Goal: Find specific page/section: Find specific page/section

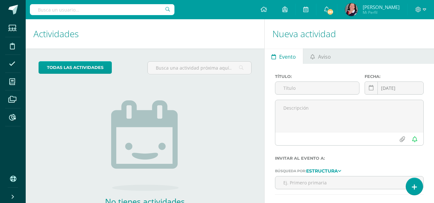
click at [97, 10] on input "text" at bounding box center [102, 9] width 145 height 11
type input "[PERSON_NAME]"
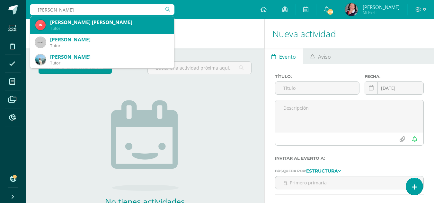
click at [93, 24] on div "[PERSON_NAME] [PERSON_NAME]" at bounding box center [109, 22] width 119 height 7
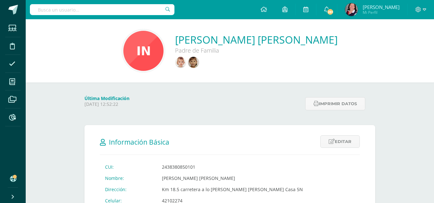
click at [74, 9] on input "text" at bounding box center [102, 9] width 145 height 11
click at [87, 12] on input "text" at bounding box center [102, 9] width 145 height 11
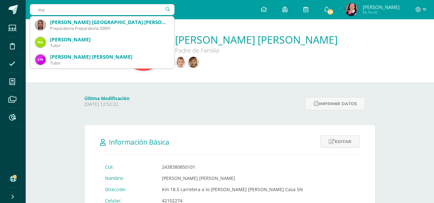
type input "m"
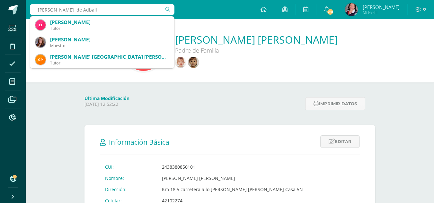
type input "lisi padilla de Adballa"
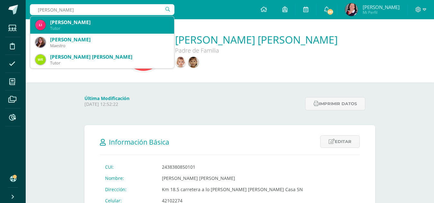
click at [95, 22] on div "Lisi Raquel Padilla Gonzalez" at bounding box center [109, 22] width 119 height 7
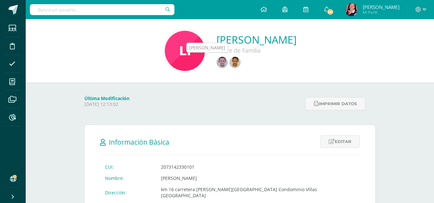
click at [229, 64] on img at bounding box center [234, 62] width 11 height 11
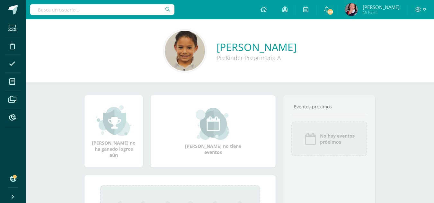
click at [83, 10] on input "text" at bounding box center [102, 9] width 145 height 11
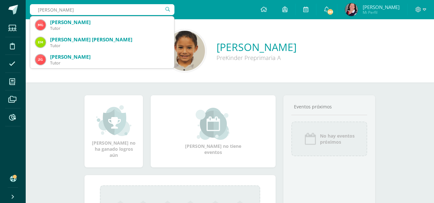
click at [86, 10] on input "melisa garzaro" at bounding box center [102, 9] width 145 height 11
type input "m"
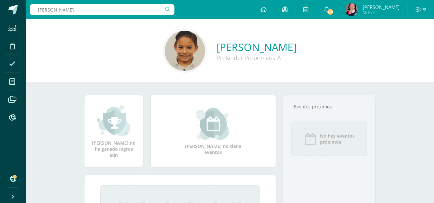
type input "ana teresa contreras"
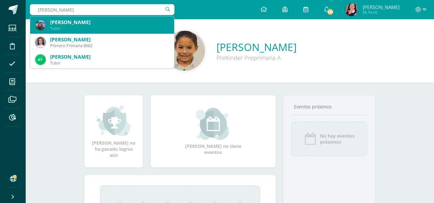
click at [78, 28] on div "Tutor" at bounding box center [109, 28] width 119 height 5
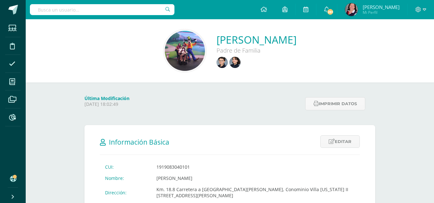
click at [88, 11] on input "text" at bounding box center [102, 9] width 145 height 11
type input "v"
type input "a"
click at [165, 52] on img at bounding box center [185, 51] width 40 height 40
click at [110, 11] on input "text" at bounding box center [102, 9] width 145 height 11
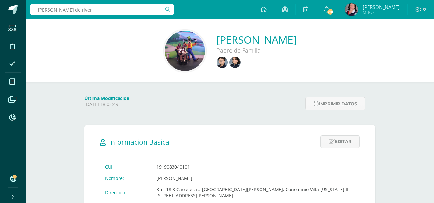
type input "claudia de rivera"
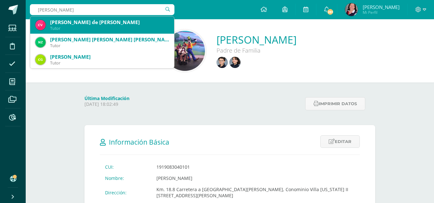
click at [93, 25] on div "Claudia María Vasquez de León de Rivera" at bounding box center [109, 22] width 119 height 7
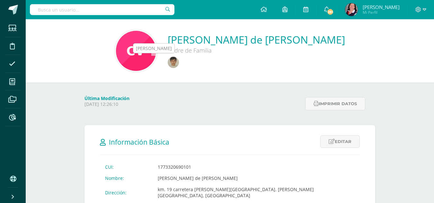
click at [168, 62] on img at bounding box center [173, 62] width 11 height 11
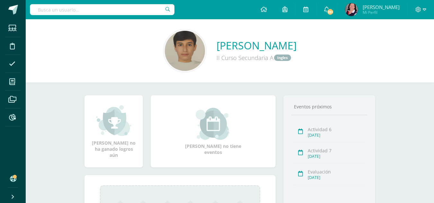
click at [104, 8] on input "text" at bounding box center [102, 9] width 145 height 11
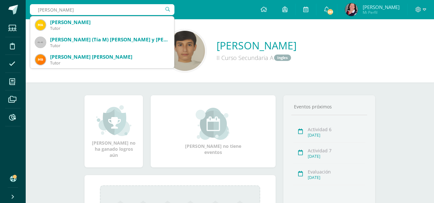
click at [97, 11] on input "[PERSON_NAME]" at bounding box center [102, 9] width 145 height 11
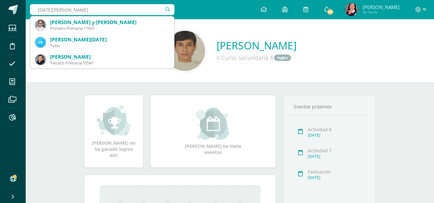
type input "[DATE][PERSON_NAME]"
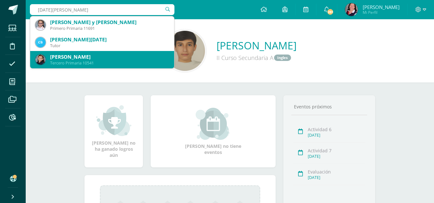
click at [74, 62] on div "Tercero Primaria 10541" at bounding box center [109, 62] width 119 height 5
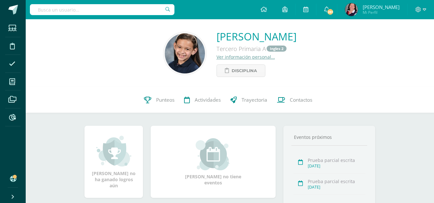
click at [216, 57] on link "Ver información personal..." at bounding box center [245, 57] width 58 height 6
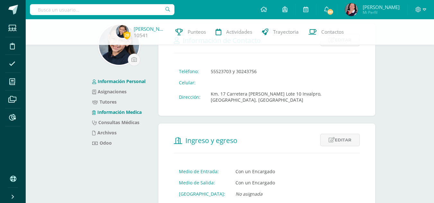
scroll to position [32, 0]
click at [110, 102] on link "Tutores" at bounding box center [104, 102] width 24 height 6
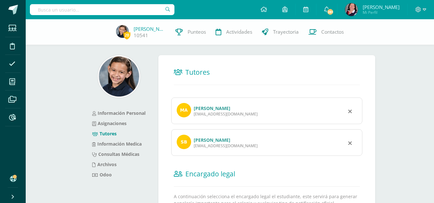
click at [78, 8] on input "text" at bounding box center [102, 9] width 145 height 11
type input "r"
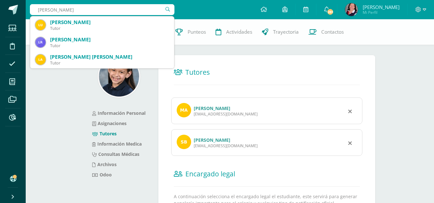
type input "[PERSON_NAME] Ñarios"
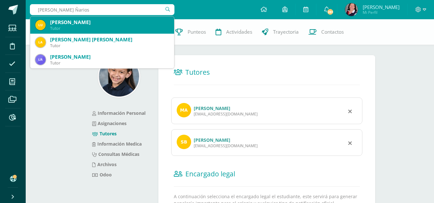
click at [79, 21] on div "[PERSON_NAME]" at bounding box center [109, 22] width 119 height 7
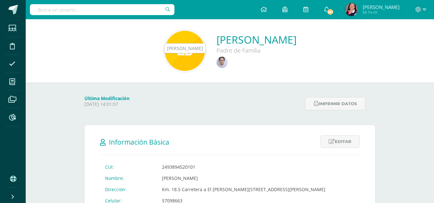
click at [216, 62] on img at bounding box center [221, 62] width 11 height 11
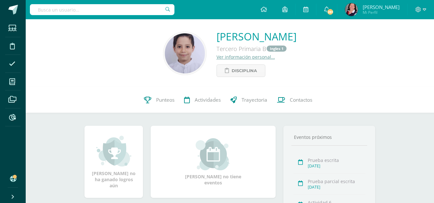
click at [90, 10] on input "text" at bounding box center [102, 9] width 145 height 11
type input "[PERSON_NAME]"
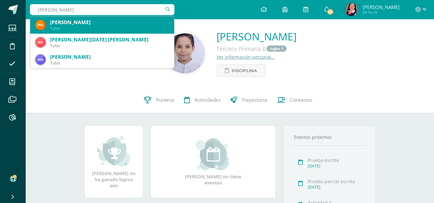
click at [88, 24] on div "[PERSON_NAME]" at bounding box center [109, 22] width 119 height 7
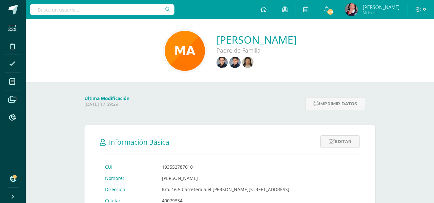
click at [115, 10] on input "text" at bounding box center [102, 9] width 145 height 11
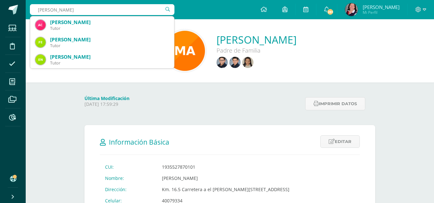
type input "alejandra cordón"
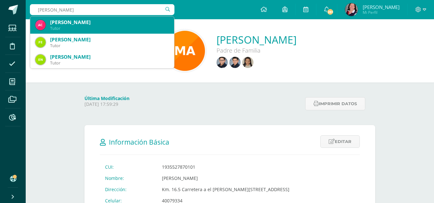
click at [118, 23] on div "Alejandra Cordon de kiehnle" at bounding box center [109, 22] width 119 height 7
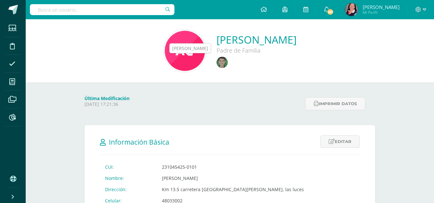
click at [216, 62] on img at bounding box center [221, 62] width 11 height 11
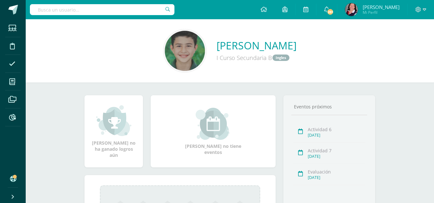
click at [106, 8] on input "text" at bounding box center [102, 9] width 145 height 11
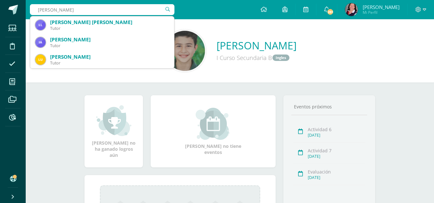
type input "isadora Asturias"
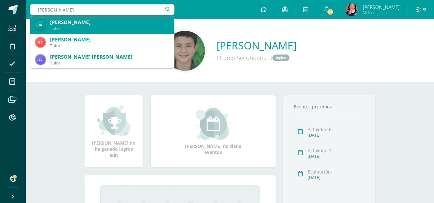
click at [106, 22] on div "Isadora Asturias Coosemans" at bounding box center [109, 22] width 119 height 7
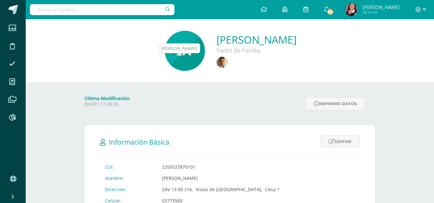
click at [216, 63] on img at bounding box center [221, 62] width 11 height 11
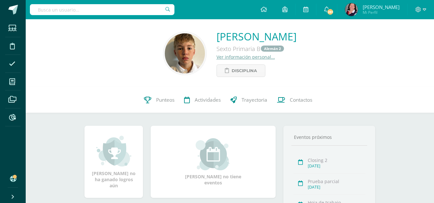
click at [80, 8] on input "text" at bounding box center [102, 9] width 145 height 11
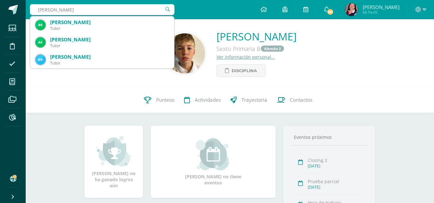
type input "[PERSON_NAME]"
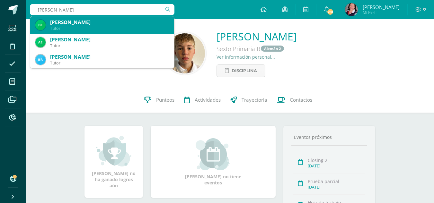
click at [80, 23] on div "[PERSON_NAME]" at bounding box center [109, 22] width 119 height 7
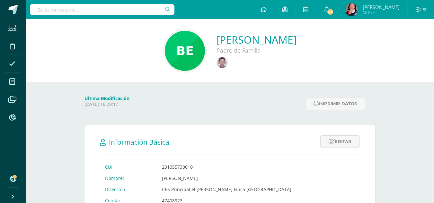
click at [98, 12] on input "text" at bounding box center [102, 9] width 145 height 11
click at [97, 9] on input "text" at bounding box center [102, 9] width 145 height 11
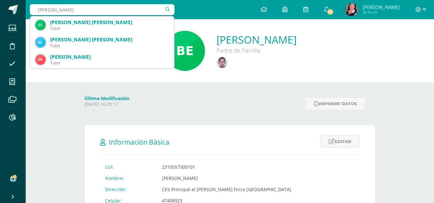
type input "[PERSON_NAME]"
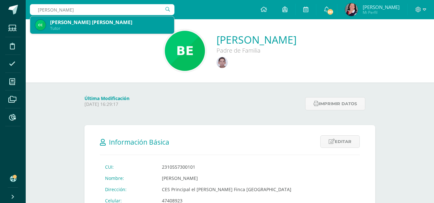
click at [94, 22] on div "[PERSON_NAME] [PERSON_NAME]" at bounding box center [109, 22] width 119 height 7
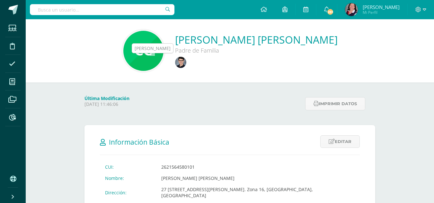
click at [175, 64] on img at bounding box center [180, 62] width 11 height 11
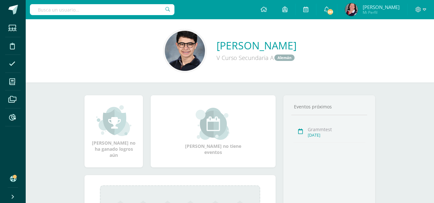
click at [93, 9] on input "text" at bounding box center [102, 9] width 145 height 11
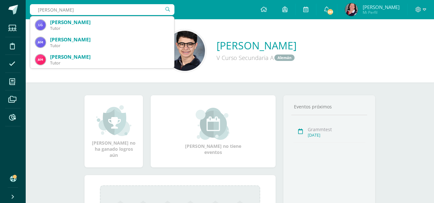
type input "[PERSON_NAME]"
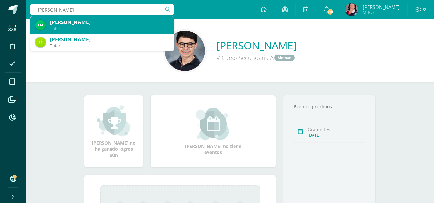
click at [87, 27] on div "Tutor" at bounding box center [109, 28] width 119 height 5
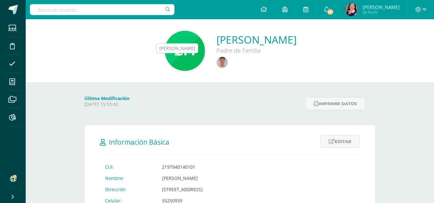
click at [216, 62] on img at bounding box center [221, 62] width 11 height 11
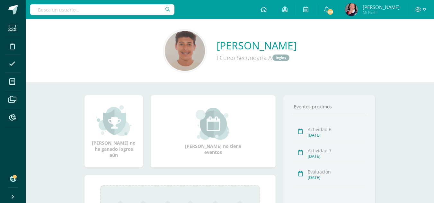
click at [90, 11] on input "text" at bounding box center [102, 9] width 145 height 11
